Goal: Information Seeking & Learning: Learn about a topic

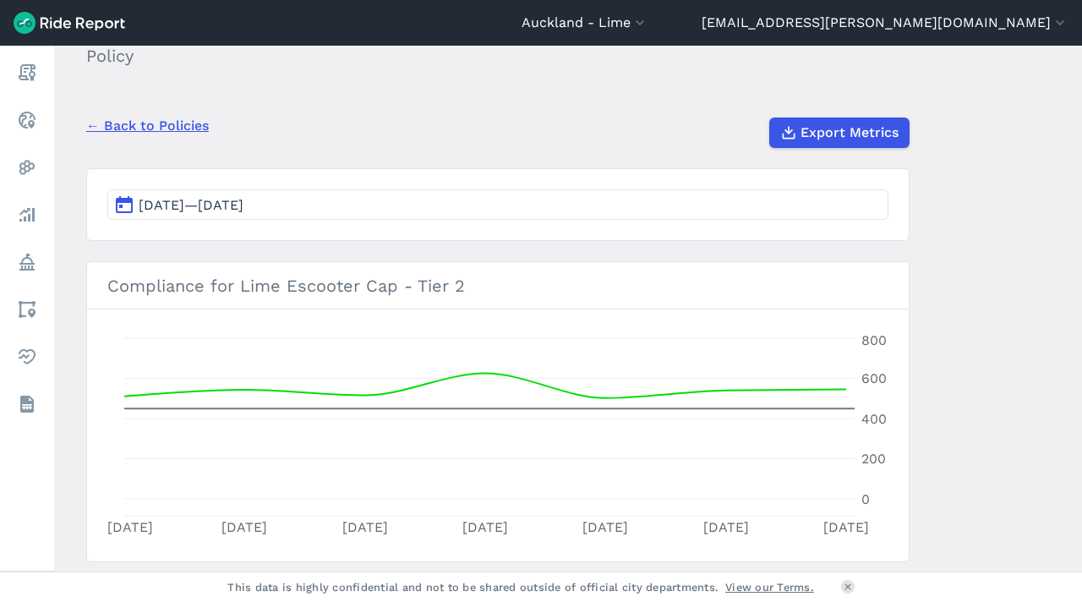
scroll to position [95, 0]
click at [207, 203] on span "[DATE]—[DATE]" at bounding box center [191, 203] width 105 height 16
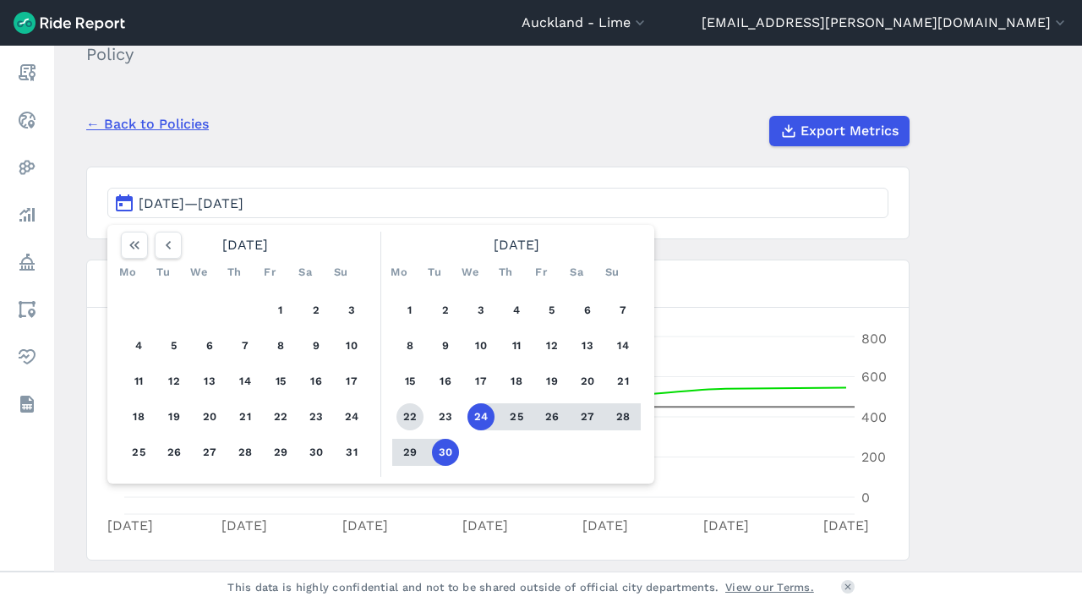
click at [407, 417] on button "22" at bounding box center [409, 416] width 27 height 27
click at [616, 420] on button "28" at bounding box center [622, 416] width 27 height 27
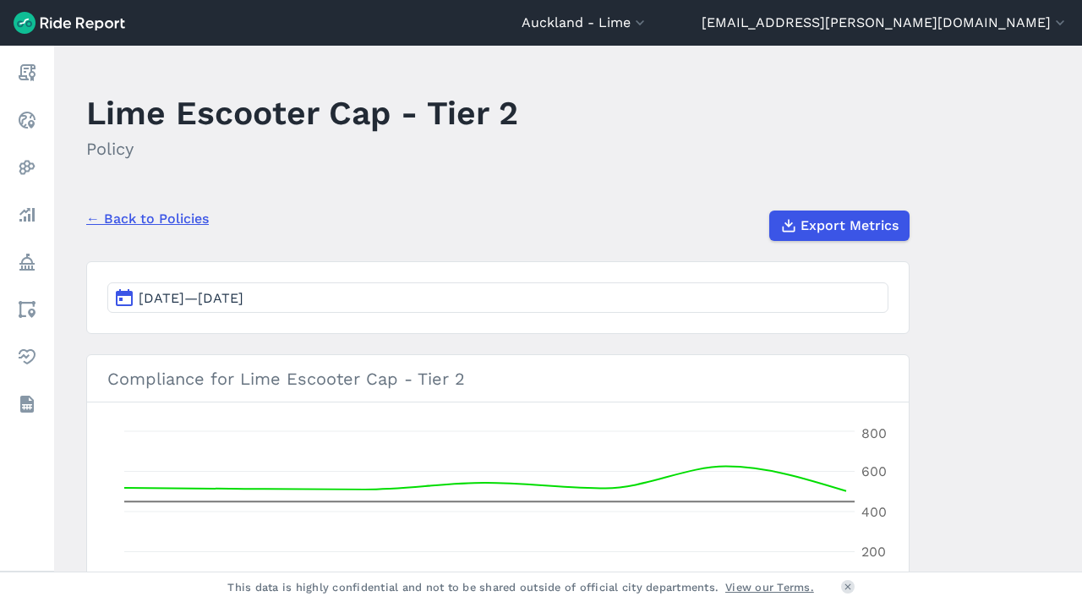
click at [186, 219] on link "← Back to Policies" at bounding box center [147, 219] width 123 height 20
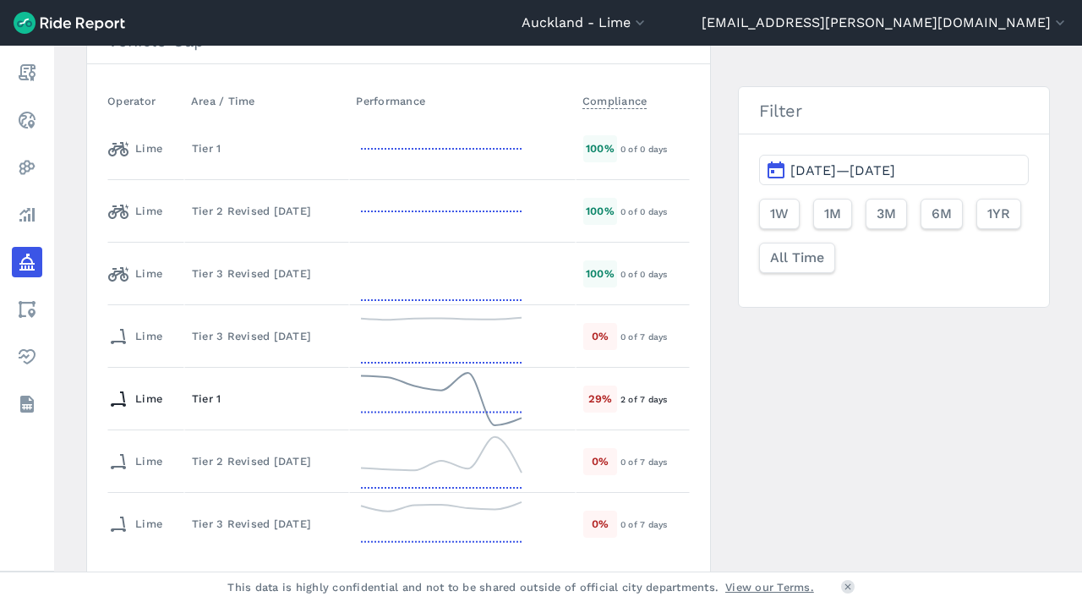
scroll to position [418, 0]
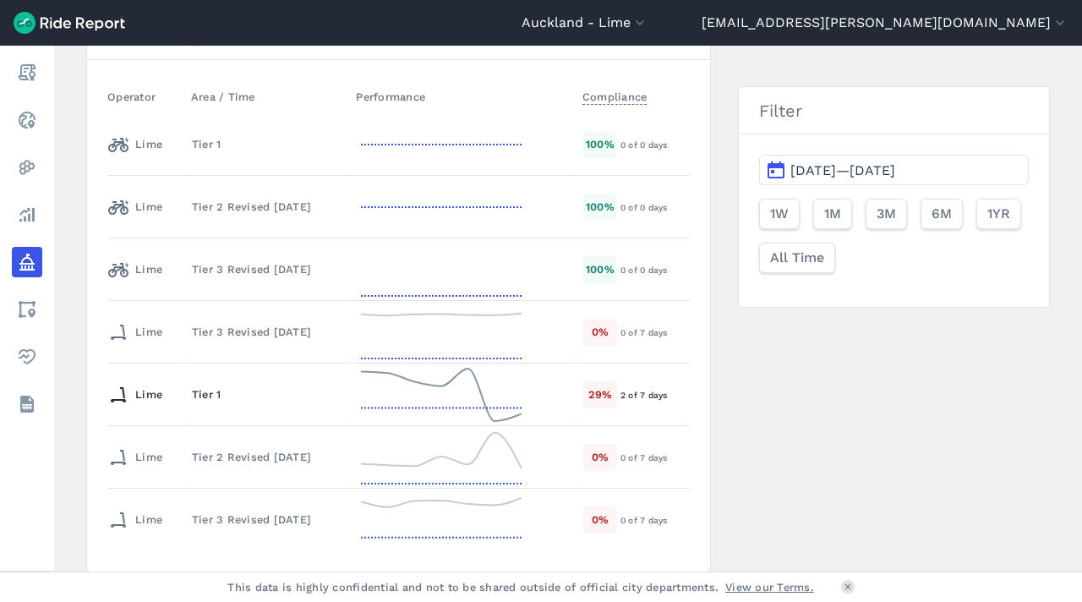
click at [200, 390] on div "Tier 1" at bounding box center [267, 394] width 150 height 16
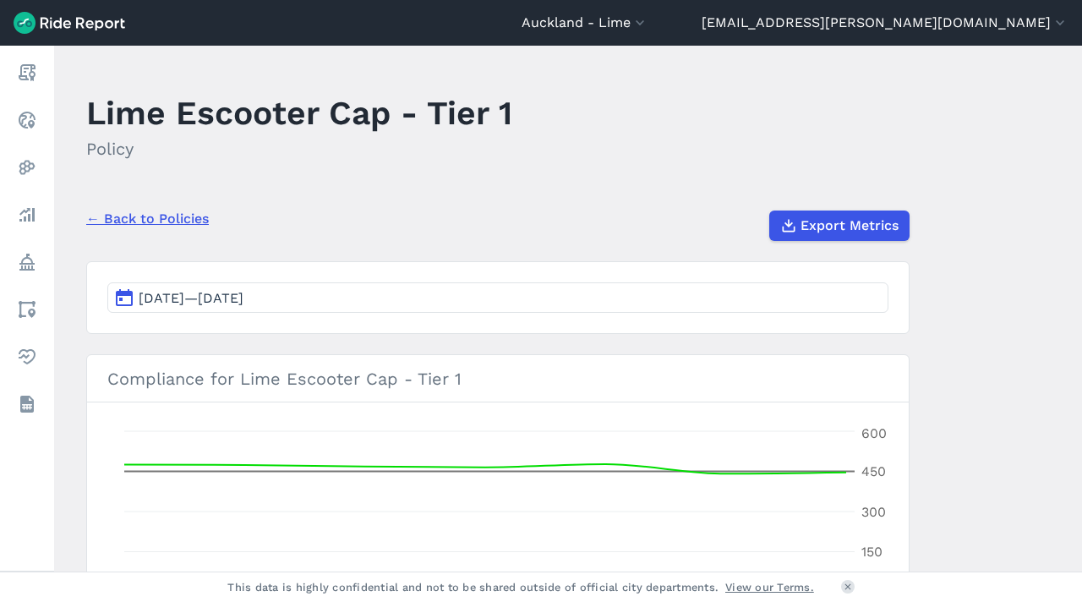
click at [135, 221] on link "← Back to Policies" at bounding box center [147, 219] width 123 height 20
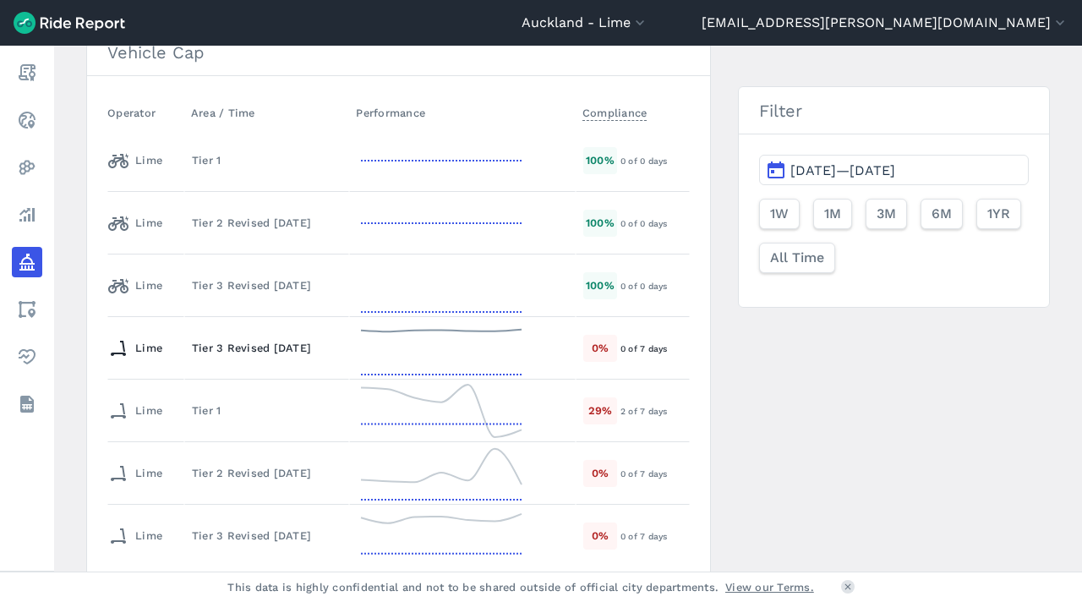
scroll to position [480, 0]
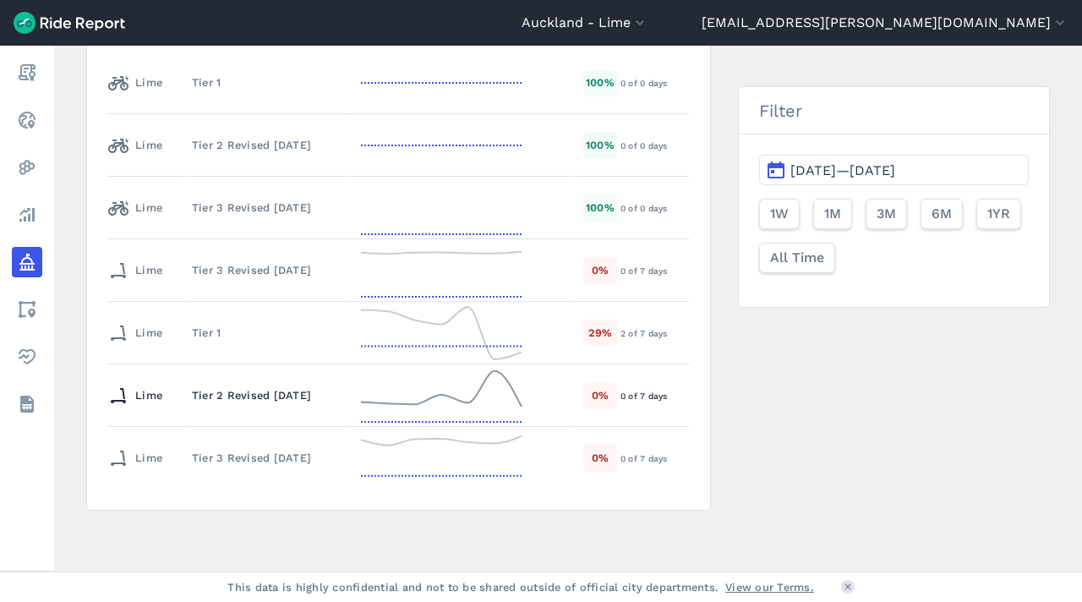
click at [251, 384] on td "Tier 2 Revised [DATE]" at bounding box center [266, 395] width 165 height 63
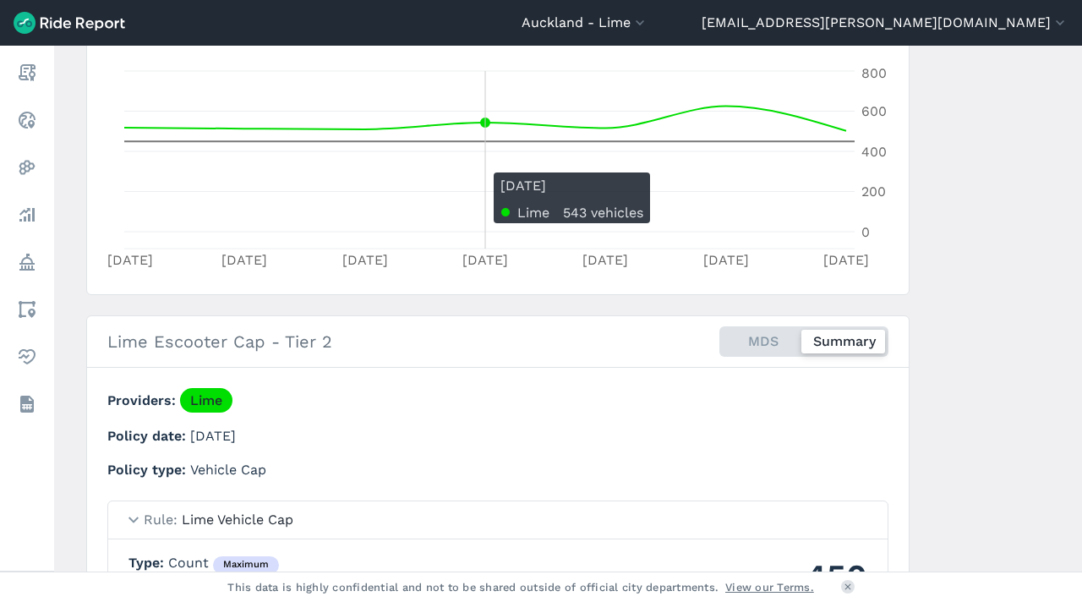
scroll to position [355, 0]
